Goal: Information Seeking & Learning: Learn about a topic

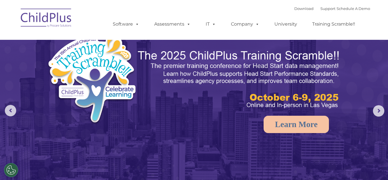
select select "MEDIUM"
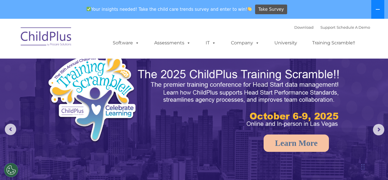
click at [373, 16] on button at bounding box center [377, 9] width 13 height 19
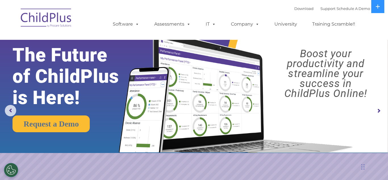
click at [62, 18] on img at bounding box center [46, 19] width 57 height 28
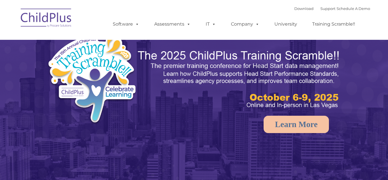
select select "MEDIUM"
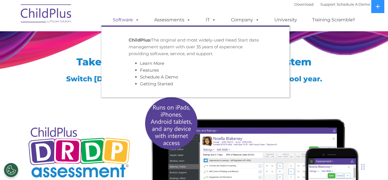
click at [126, 18] on link "Software" at bounding box center [126, 19] width 38 height 11
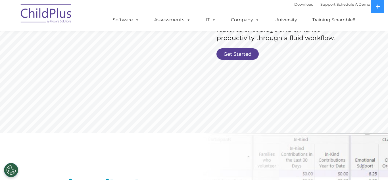
scroll to position [143, 0]
click at [234, 60] on rs-slide "Request Pricing ChildPlus is an all-in-one software solution for Head Start, EH…" at bounding box center [194, 5] width 388 height 256
click at [235, 57] on link "Get Started" at bounding box center [237, 53] width 42 height 11
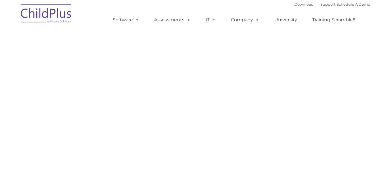
select select "MEDIUM"
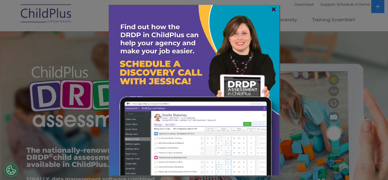
click at [276, 12] on link "×" at bounding box center [273, 9] width 7 height 6
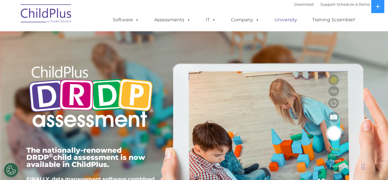
click at [275, 22] on link "University" at bounding box center [286, 19] width 34 height 11
